Goal: Task Accomplishment & Management: Manage account settings

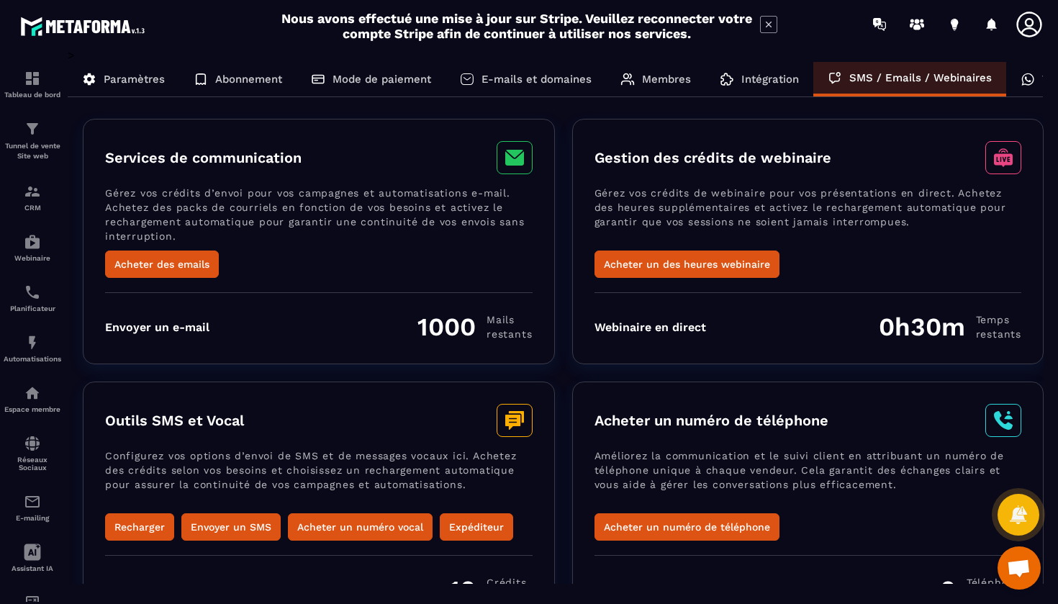
click at [266, 75] on p "Abonnement" at bounding box center [248, 79] width 67 height 13
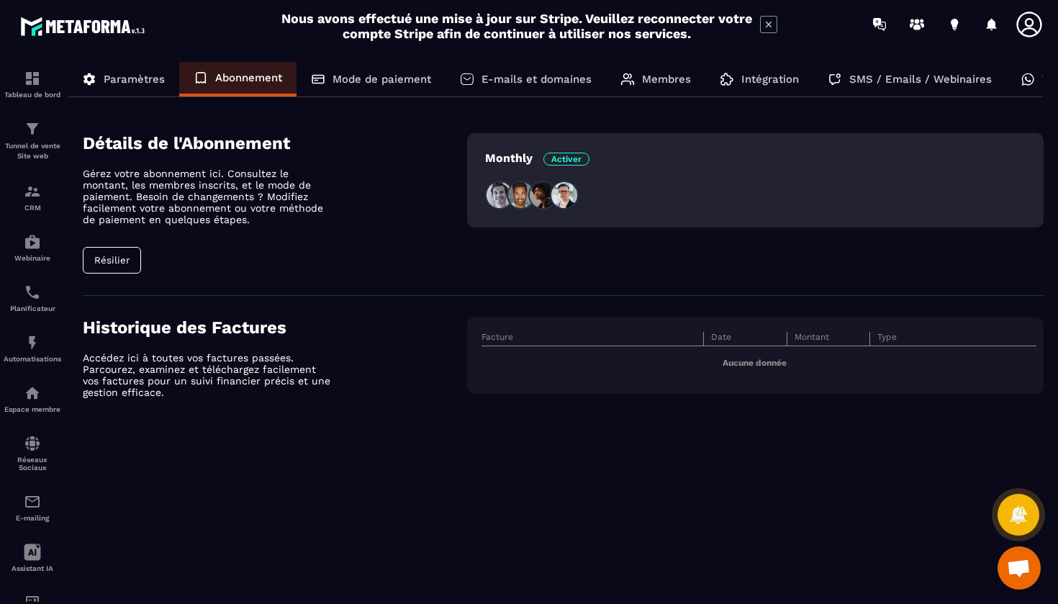
click at [122, 261] on div "Tableau de bord Tunnel de vente Site web CRM Webinaire Planificateur Automatisa…" at bounding box center [122, 324] width 245 height 553
click at [561, 163] on span "Activer" at bounding box center [566, 159] width 46 height 13
click at [565, 158] on span "Activer" at bounding box center [566, 159] width 46 height 13
click at [528, 158] on p "Monthly Activer" at bounding box center [537, 158] width 104 height 14
click at [500, 194] on img at bounding box center [499, 195] width 29 height 29
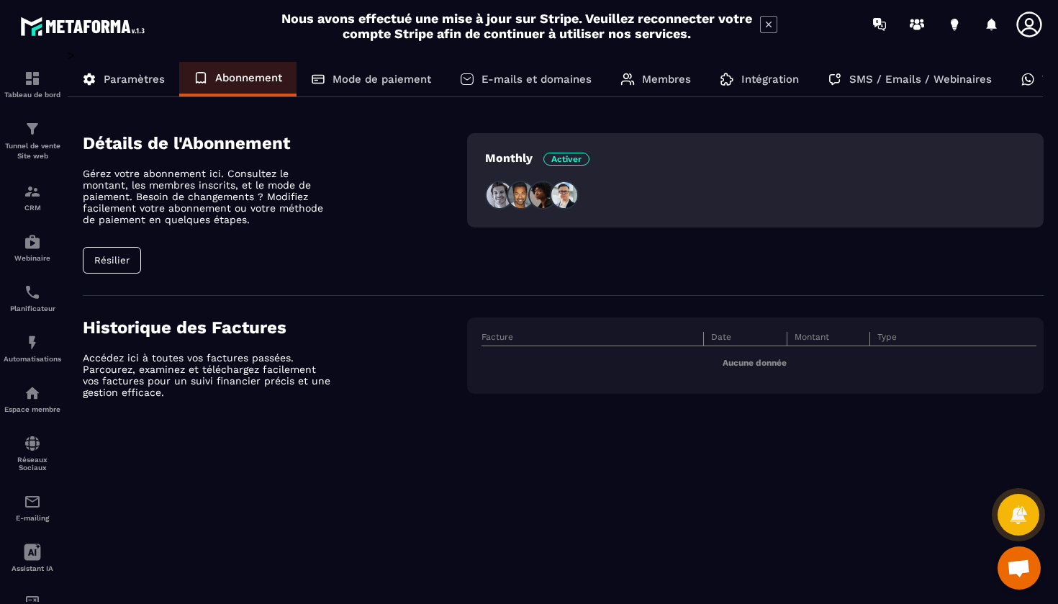
click at [569, 158] on span "Activer" at bounding box center [566, 159] width 46 height 13
click at [1024, 517] on icon at bounding box center [1018, 514] width 18 height 19
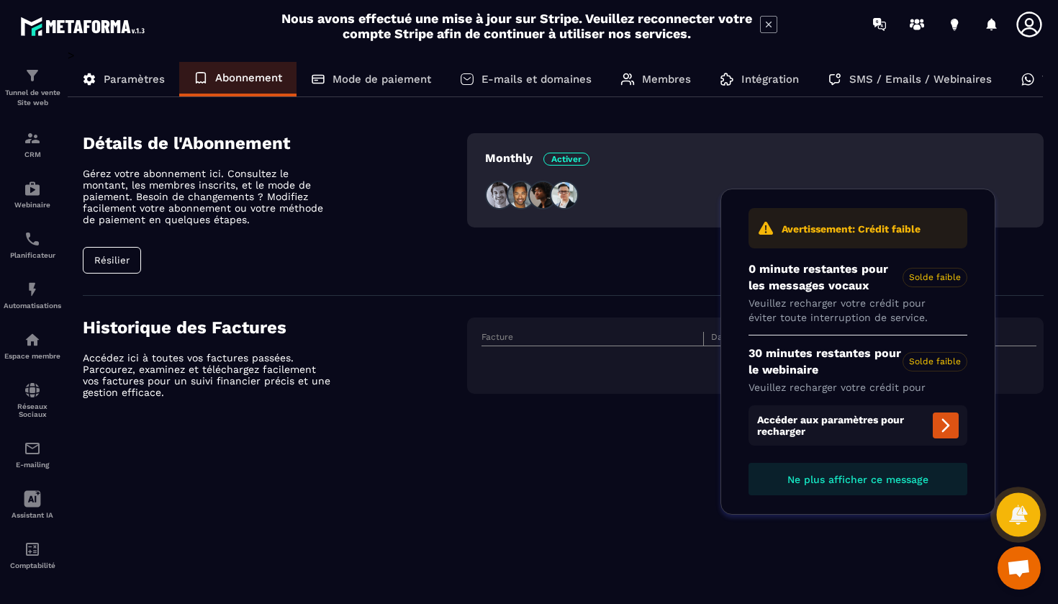
click at [1024, 517] on icon at bounding box center [1018, 514] width 18 height 19
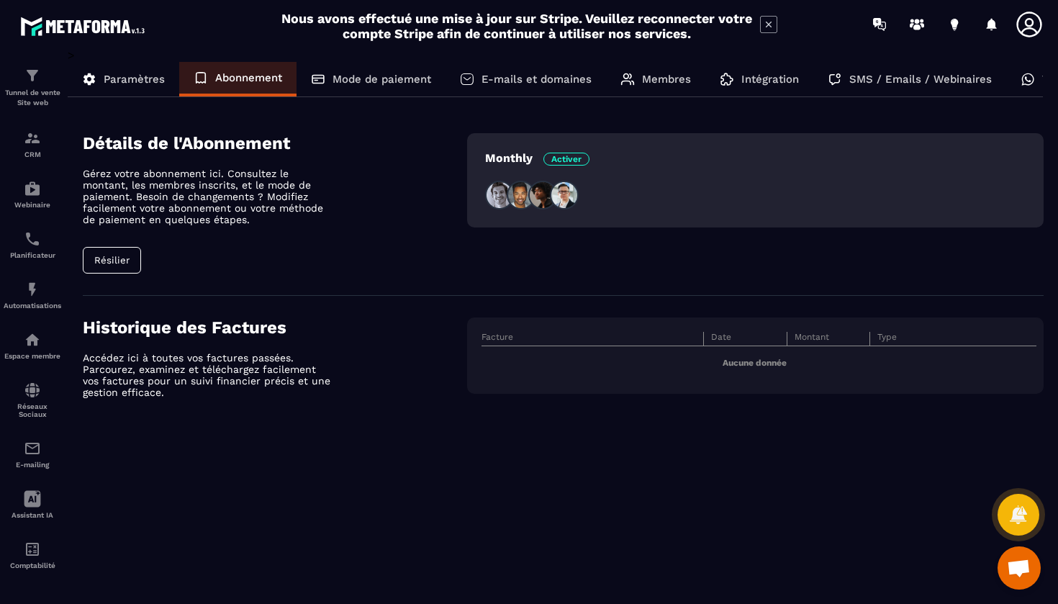
click at [1026, 561] on span "Ouvrir le chat" at bounding box center [1019, 569] width 24 height 20
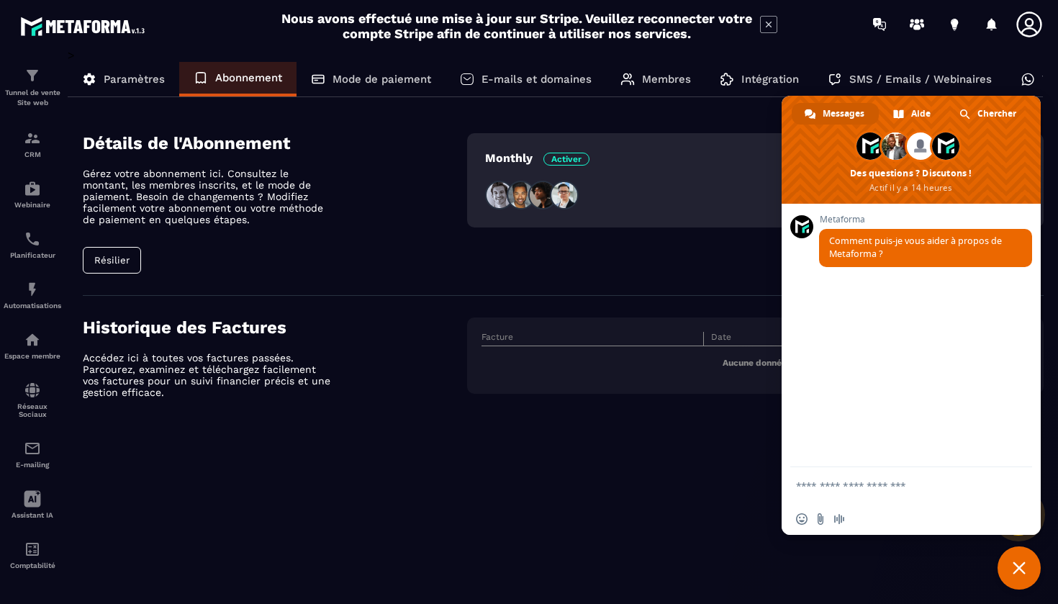
click at [833, 490] on textarea "Entrez votre message..." at bounding box center [895, 485] width 199 height 13
type textarea "**********"
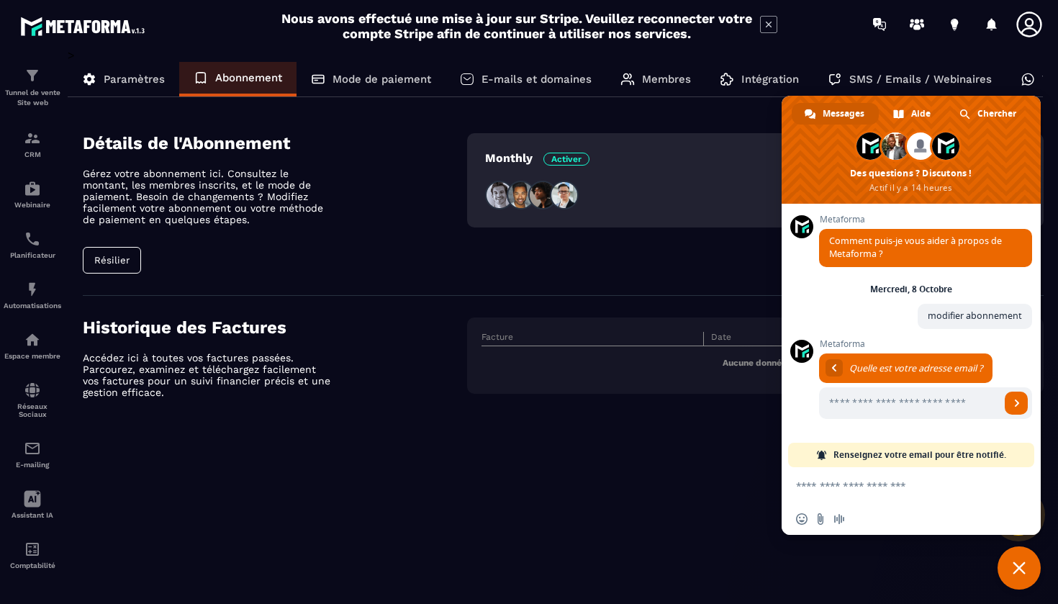
type input "**********"
click at [1018, 402] on span "Envoyer" at bounding box center [1016, 402] width 7 height 7
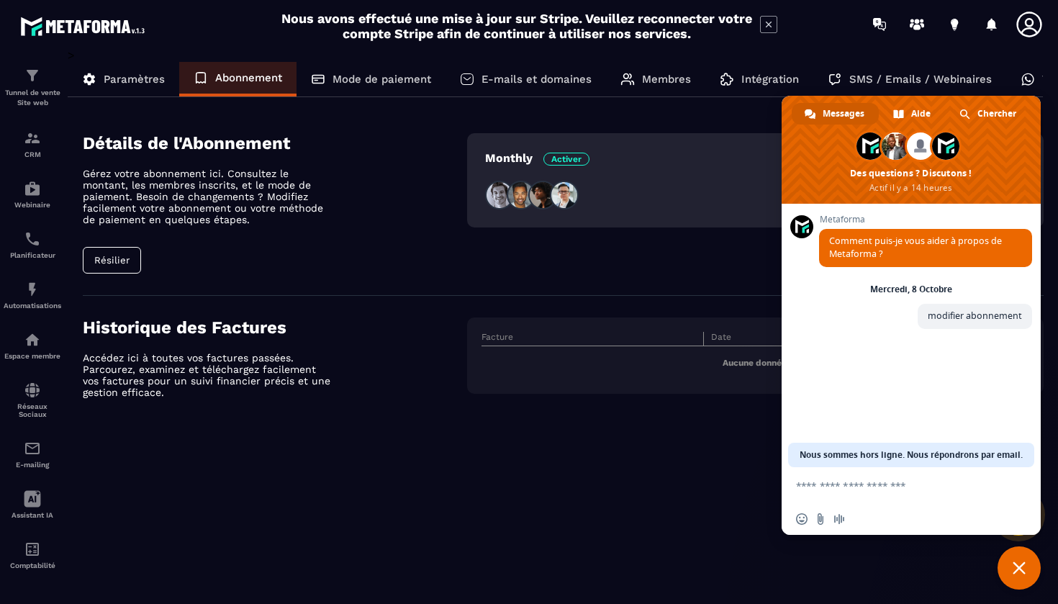
click at [521, 155] on p "Monthly Activer" at bounding box center [537, 158] width 104 height 14
click at [900, 117] on span at bounding box center [898, 114] width 11 height 11
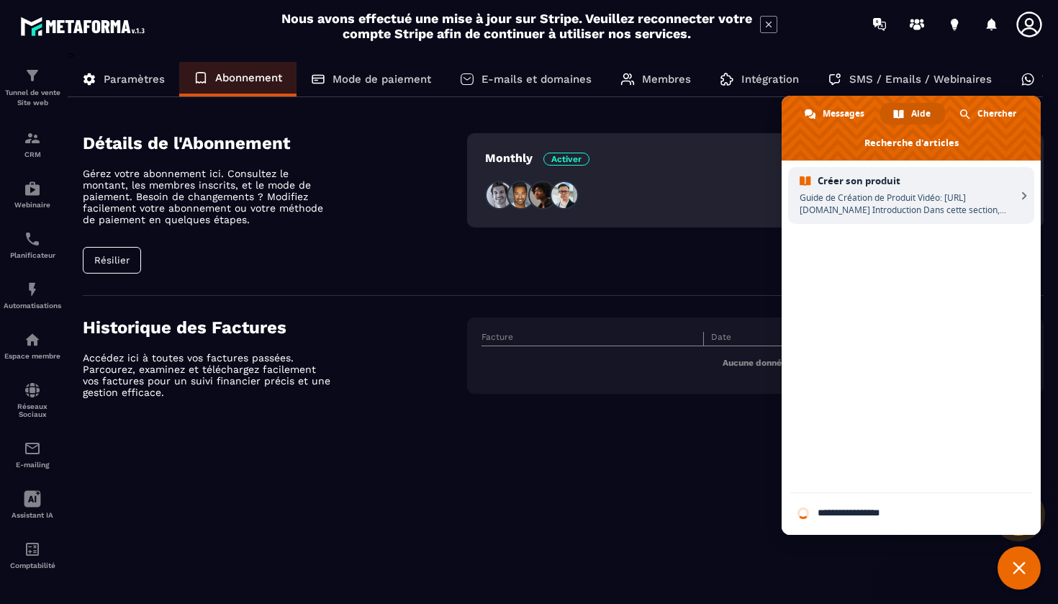
type input "**********"
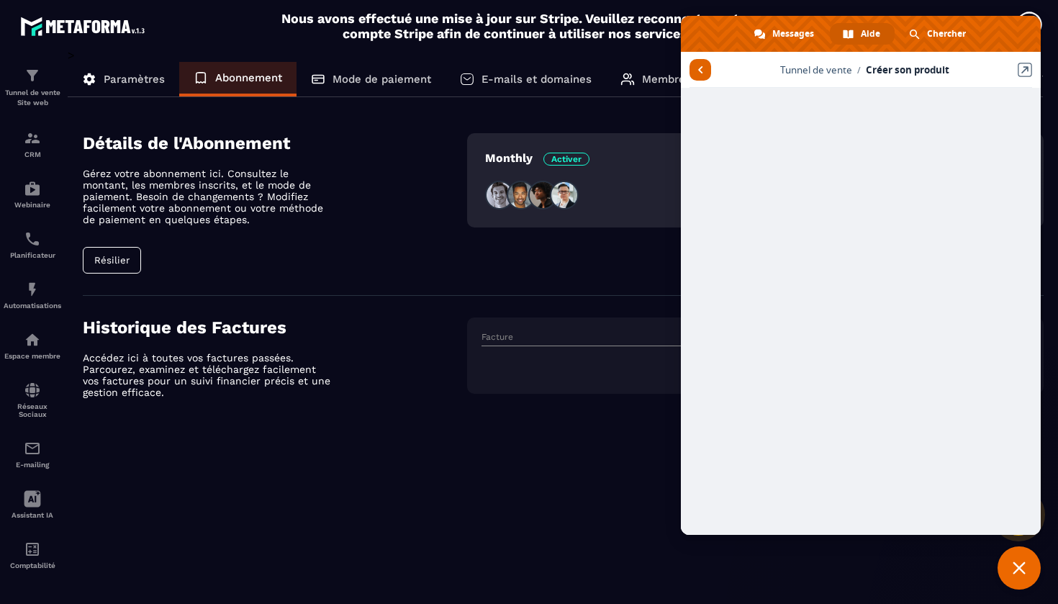
click at [705, 73] on span "Retour aux articles" at bounding box center [701, 70] width 22 height 22
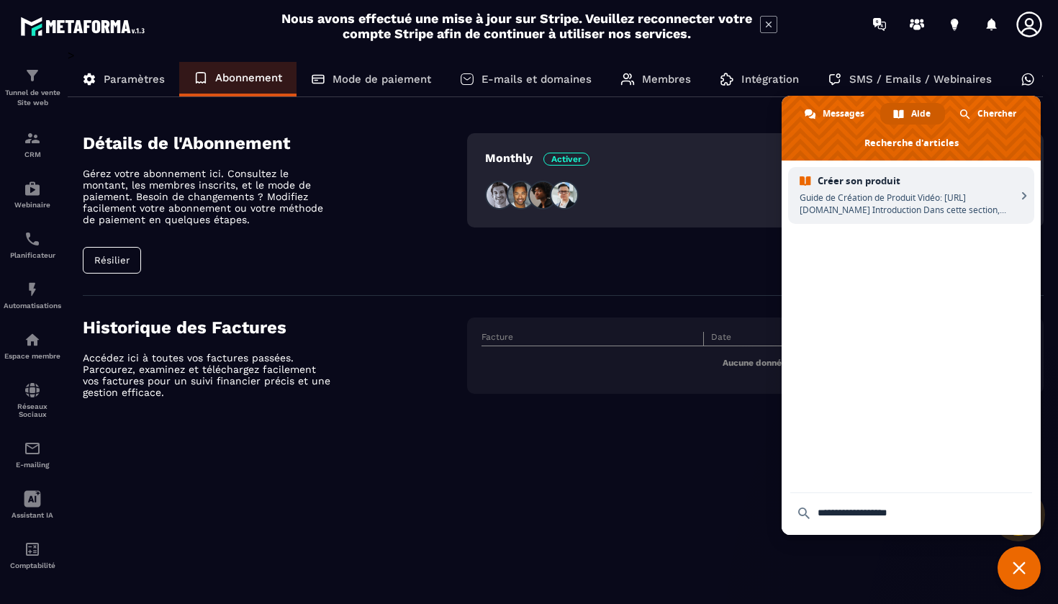
click at [848, 515] on input "**********" at bounding box center [911, 512] width 242 height 39
type input "**********"
click at [942, 506] on input "**********" at bounding box center [911, 512] width 242 height 39
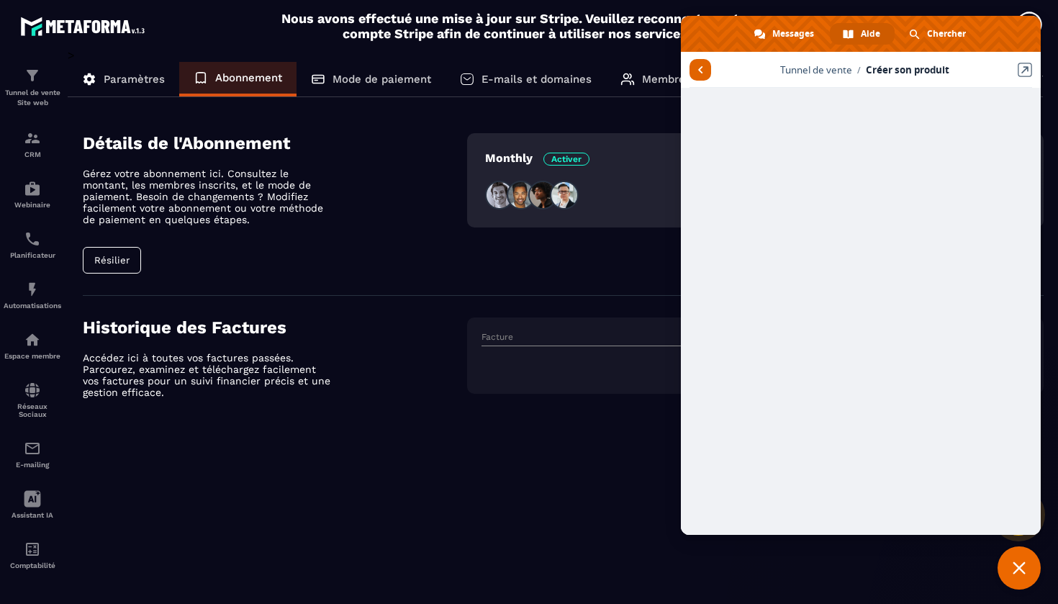
click at [703, 68] on span "Retour aux articles" at bounding box center [701, 70] width 22 height 22
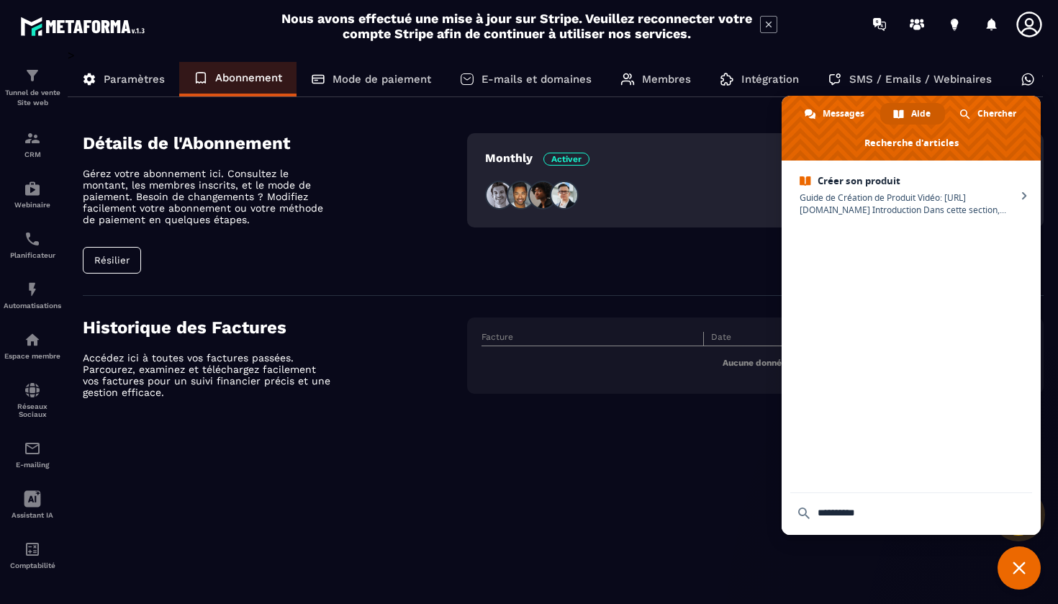
click at [838, 505] on input "**********" at bounding box center [911, 512] width 242 height 39
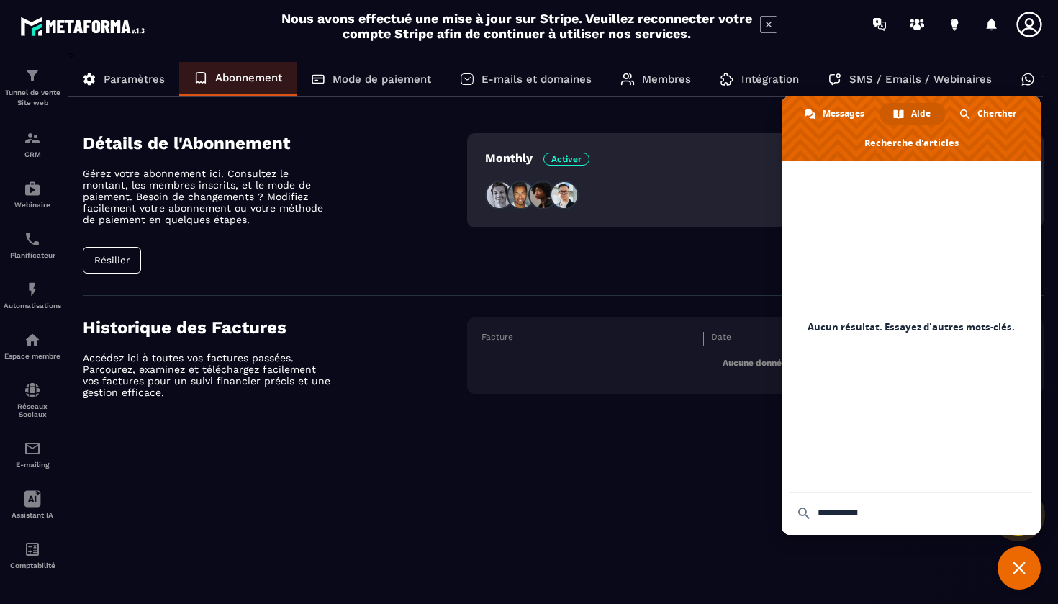
click at [828, 515] on input "**********" at bounding box center [911, 512] width 242 height 39
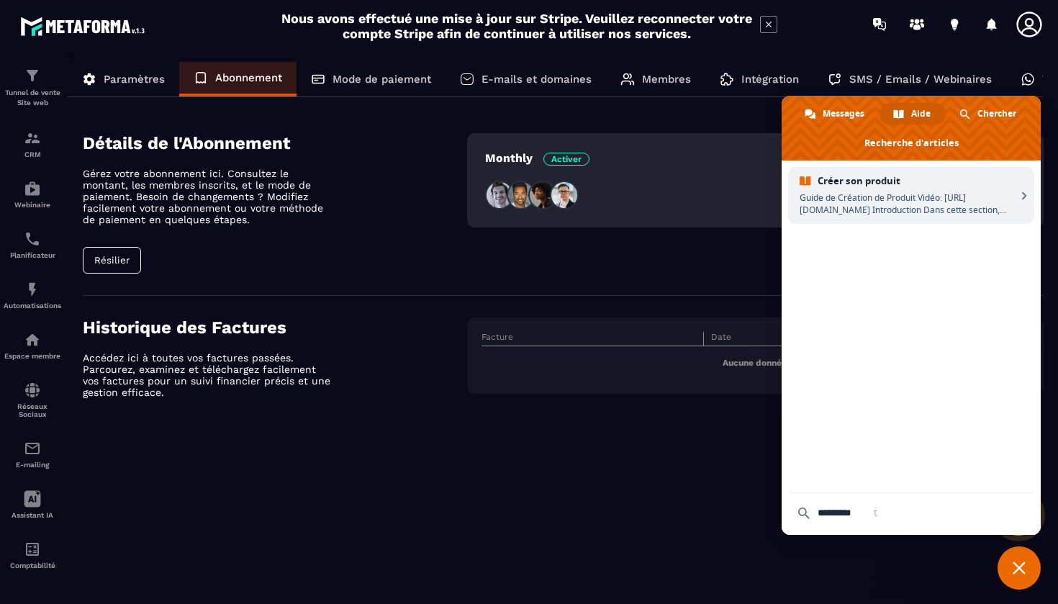
type input "**********"
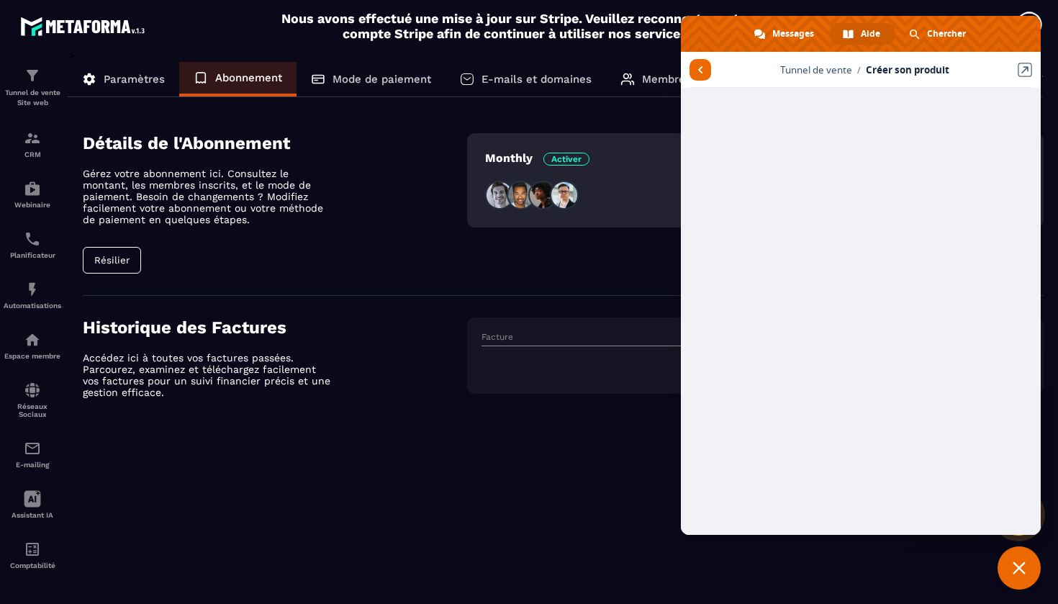
click at [607, 254] on div "Monthly Activer" at bounding box center [755, 203] width 577 height 140
click at [701, 69] on span "Retour aux articles" at bounding box center [700, 69] width 5 height 7
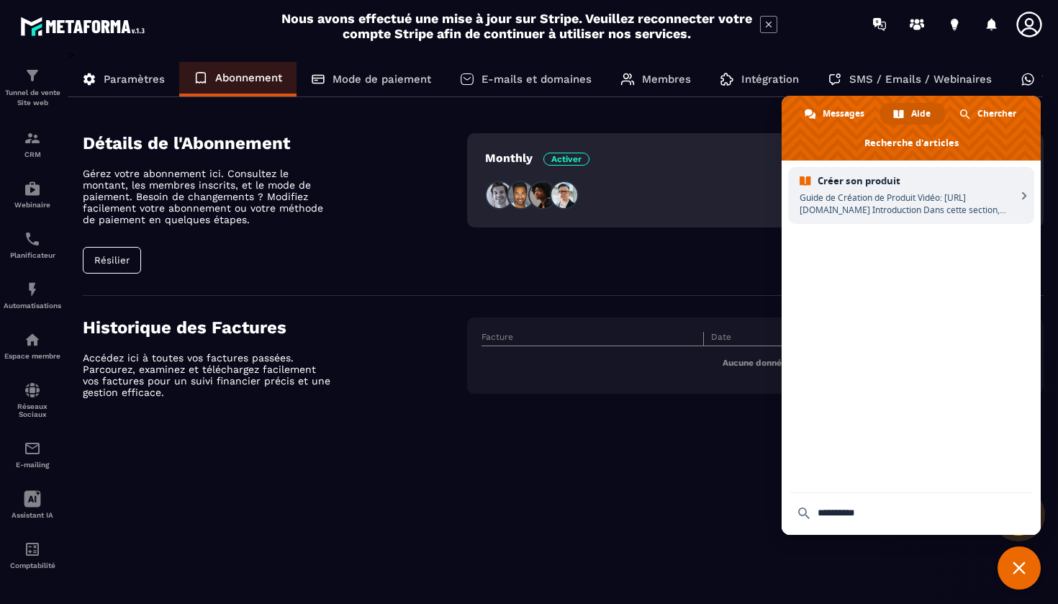
click at [1027, 30] on icon at bounding box center [1029, 24] width 29 height 29
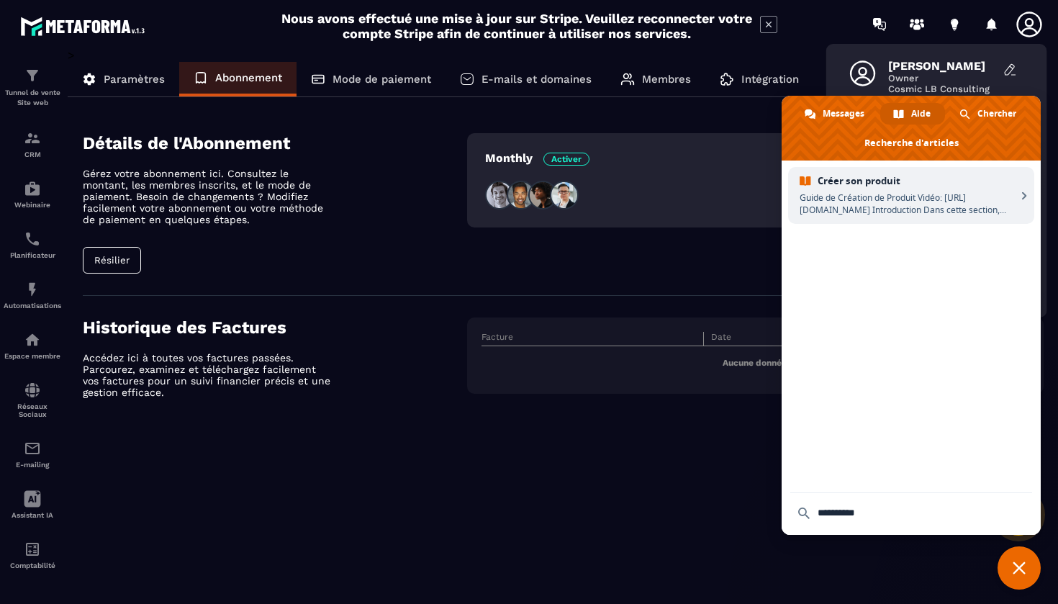
click at [987, 25] on div at bounding box center [991, 24] width 29 height 29
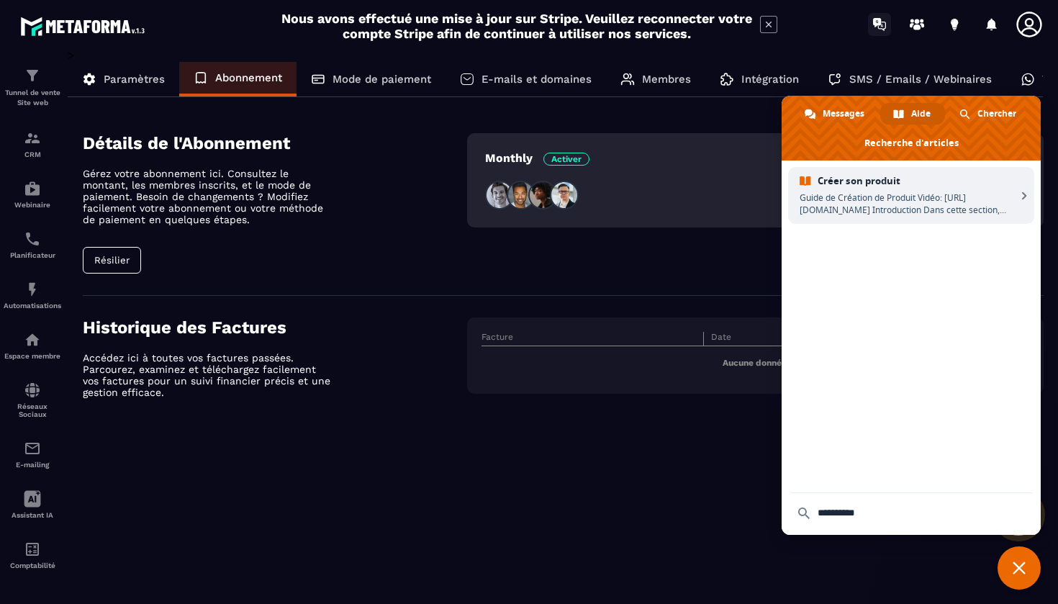
click at [877, 28] on icon at bounding box center [879, 24] width 23 height 23
click at [728, 104] on div "> Paramètres Abonnement Mode de paiement E-mails et domaines Membres Intégratio…" at bounding box center [556, 244] width 976 height 393
click at [1021, 27] on icon at bounding box center [1029, 24] width 29 height 29
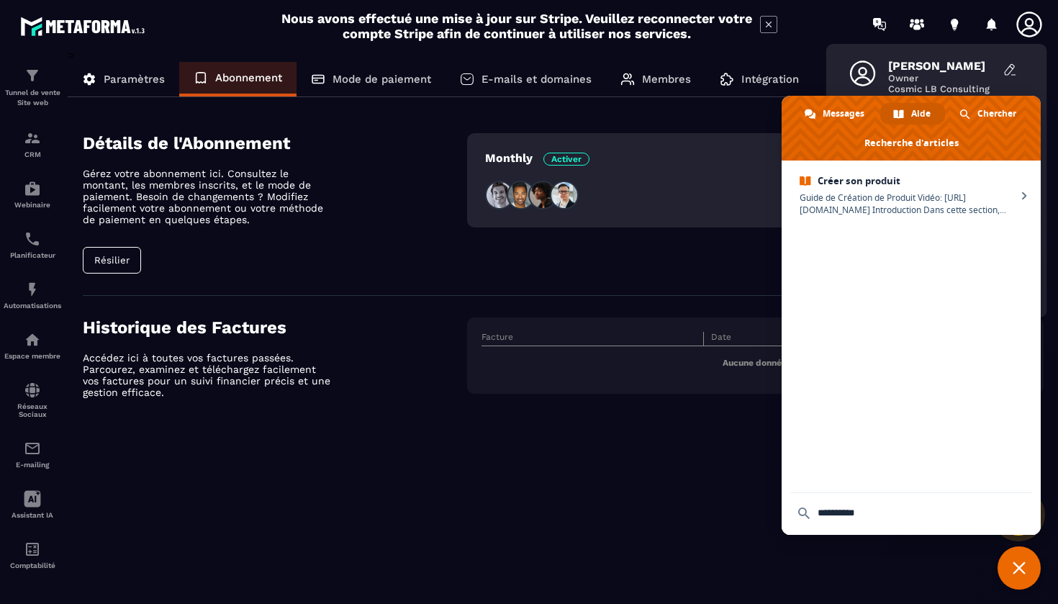
click at [708, 474] on div "> Paramètres Abonnement Mode de paiement E-mails et domaines Membres Intégratio…" at bounding box center [556, 315] width 976 height 535
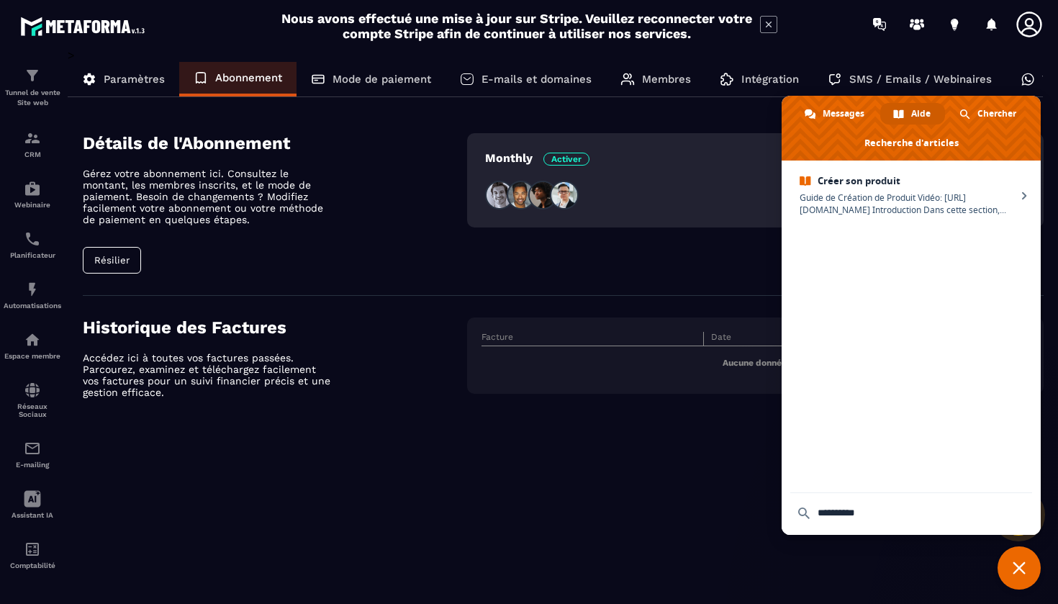
click at [1017, 551] on span "Fermer le chat" at bounding box center [1019, 567] width 43 height 43
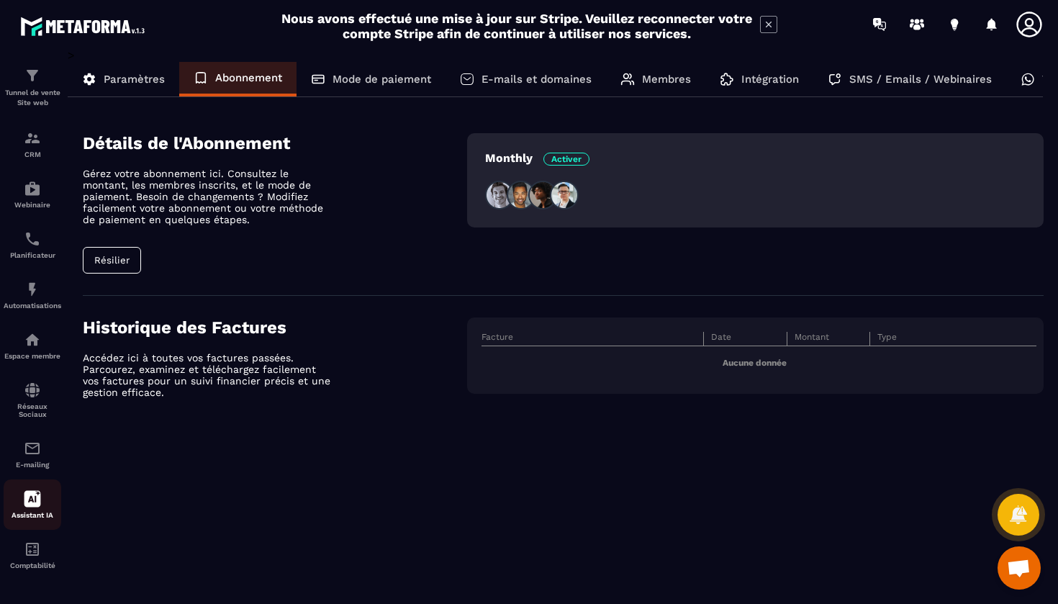
scroll to position [0, 0]
click at [34, 345] on img at bounding box center [32, 339] width 17 height 17
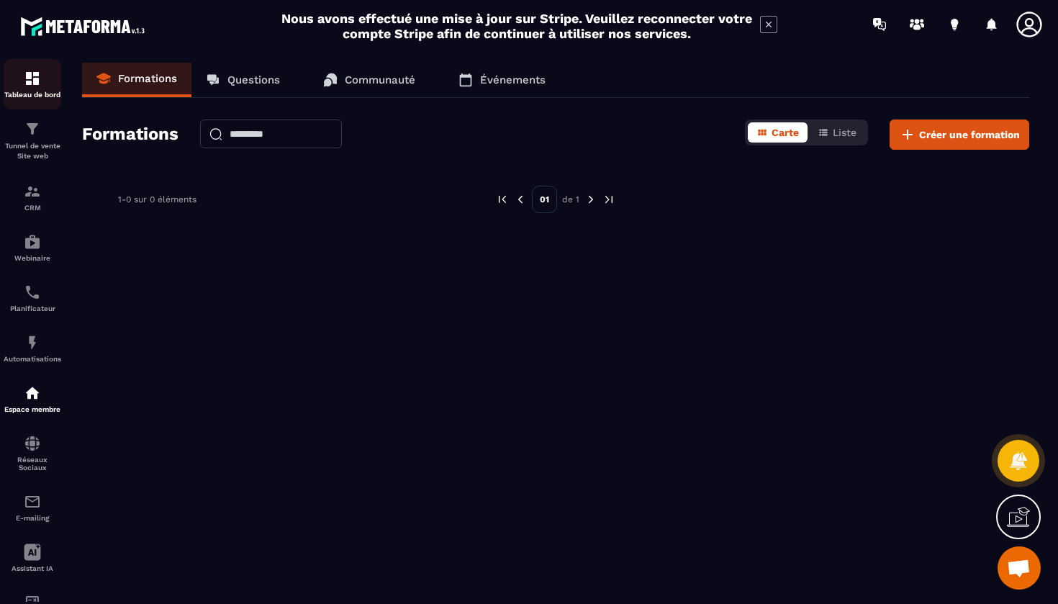
click at [30, 86] on img at bounding box center [32, 78] width 17 height 17
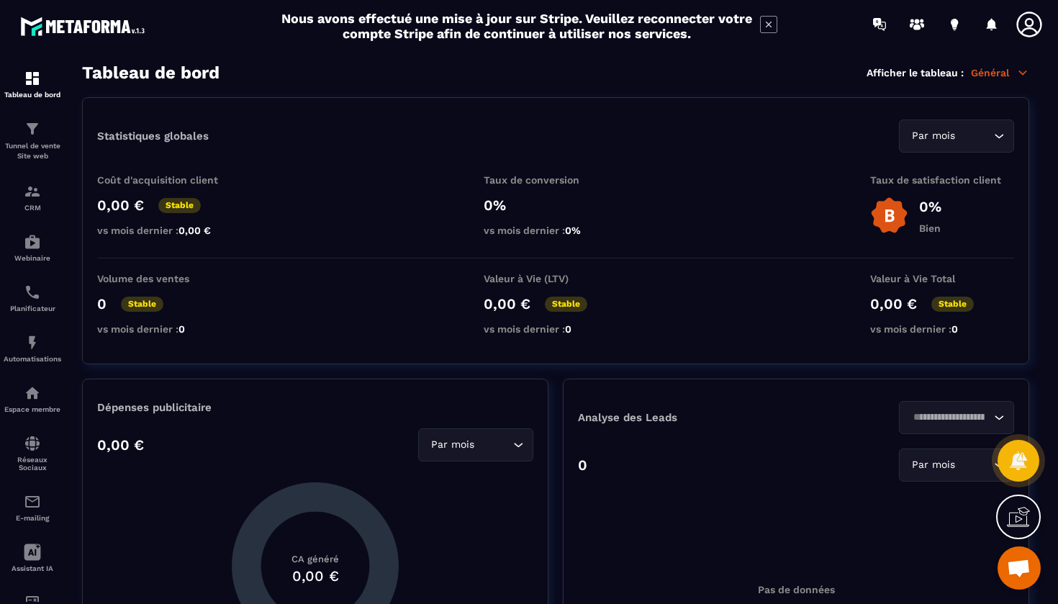
click at [1005, 73] on p "Général" at bounding box center [1000, 72] width 58 height 13
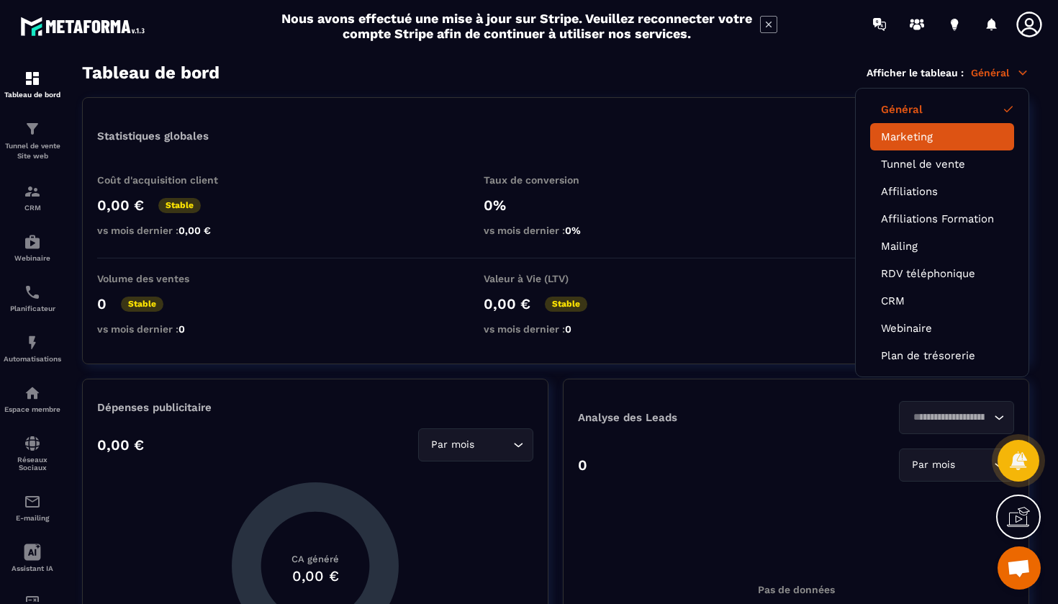
click at [967, 142] on link "Marketing" at bounding box center [942, 136] width 122 height 13
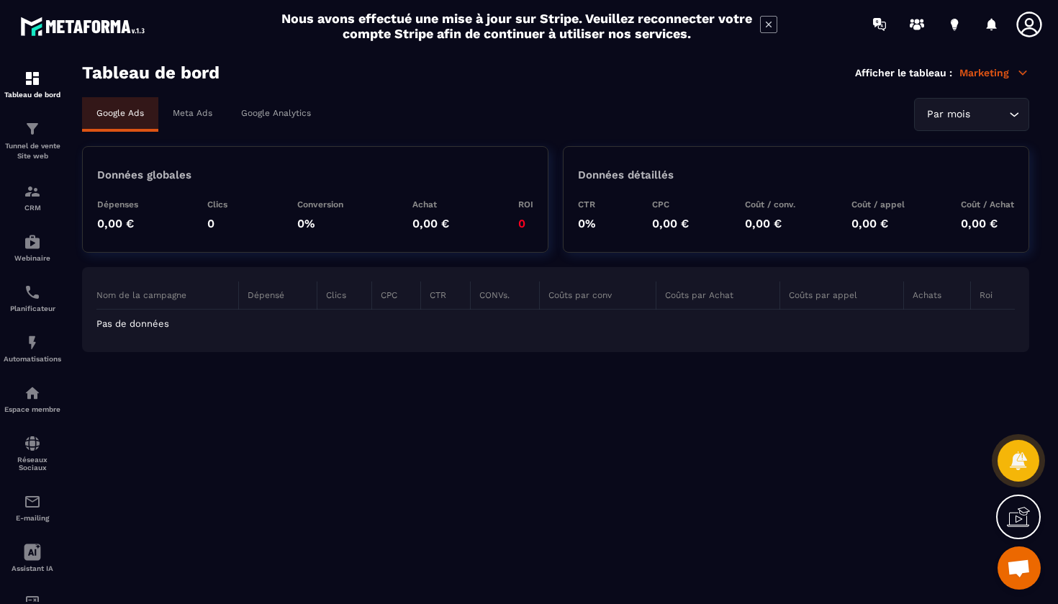
click at [1029, 33] on icon at bounding box center [1029, 24] width 29 height 29
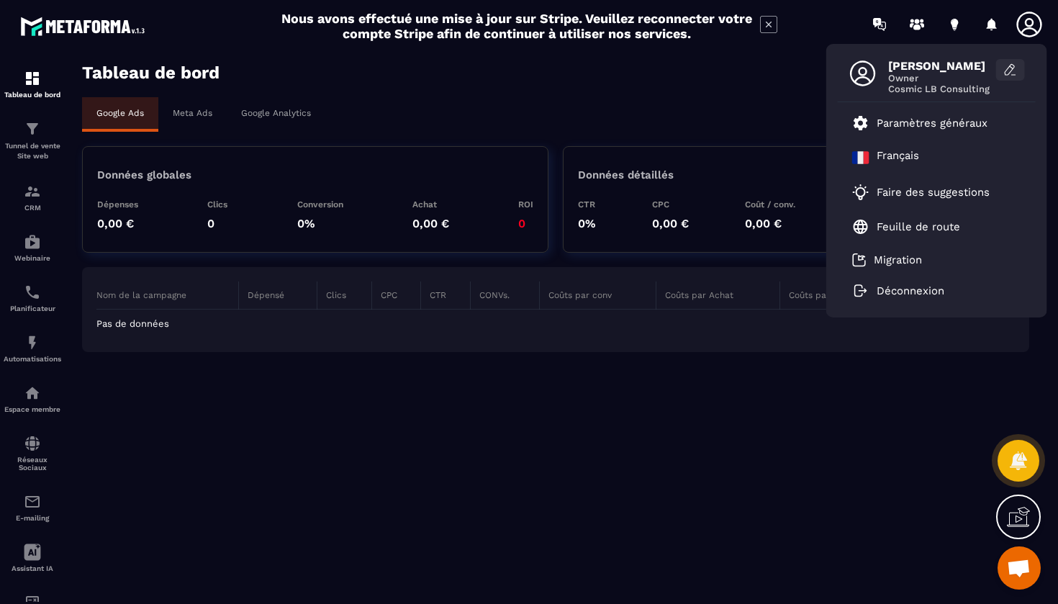
click at [1006, 72] on icon at bounding box center [1010, 70] width 14 height 14
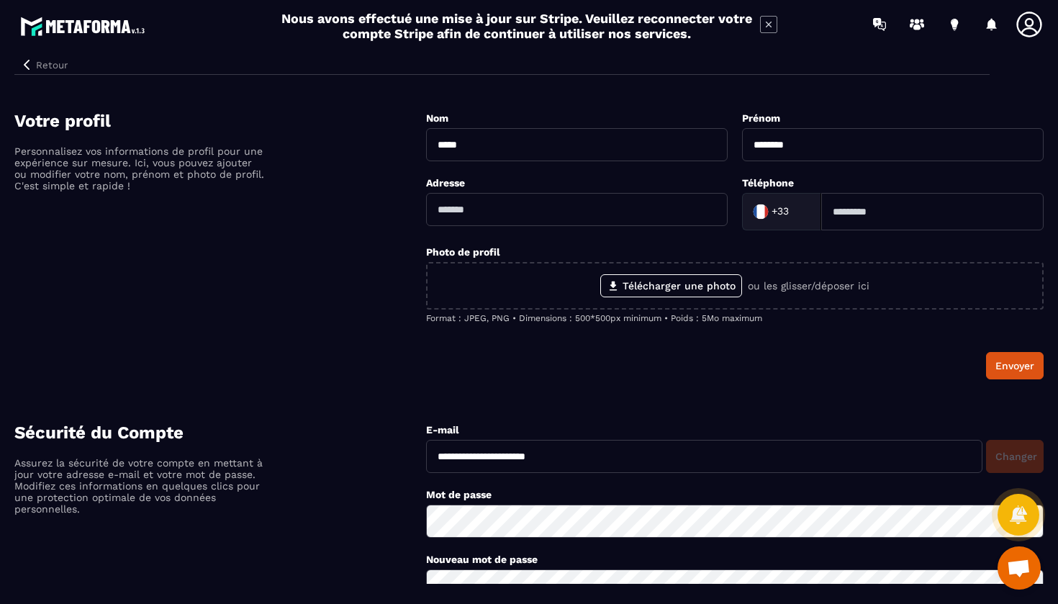
click at [1031, 28] on icon at bounding box center [1028, 24] width 25 height 25
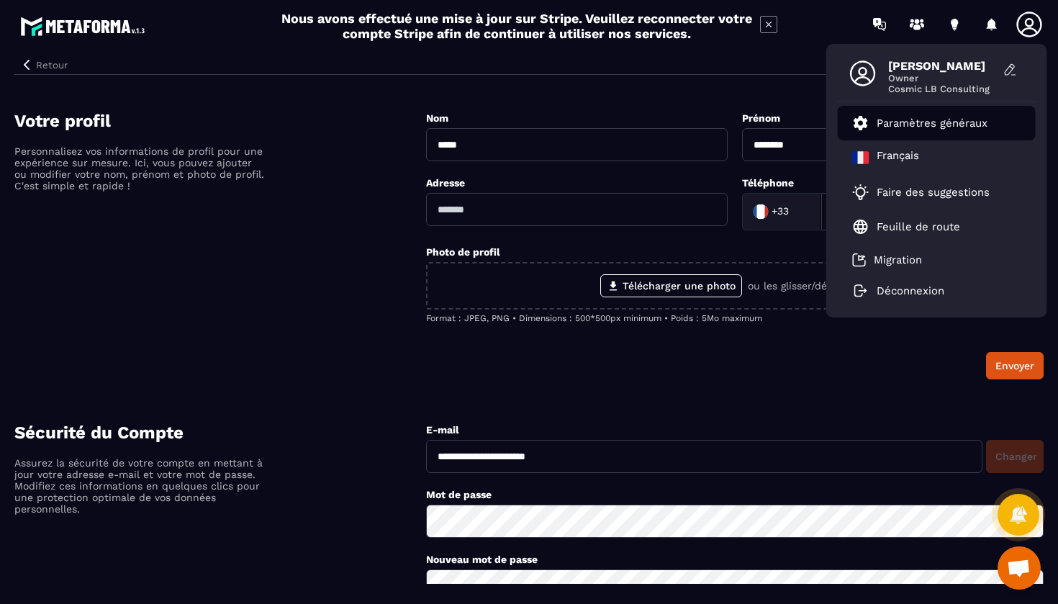
click at [955, 135] on li "Paramètres généraux" at bounding box center [937, 123] width 198 height 35
click at [923, 134] on li "Paramètres généraux" at bounding box center [937, 123] width 198 height 35
click at [926, 119] on p "Paramètres généraux" at bounding box center [932, 123] width 111 height 13
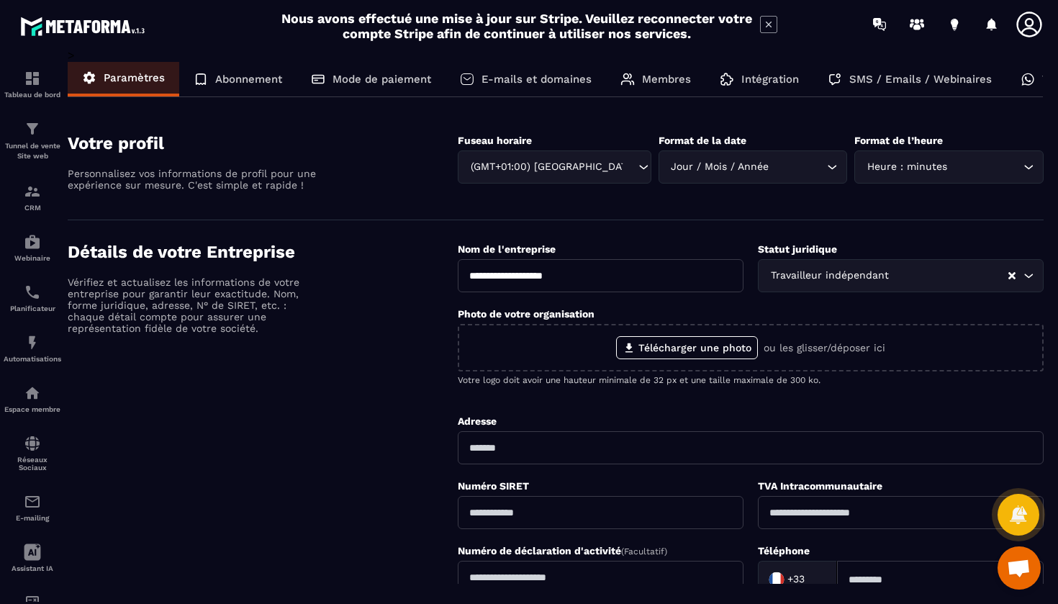
click at [248, 78] on p "Abonnement" at bounding box center [248, 79] width 67 height 13
